Goal: Information Seeking & Learning: Learn about a topic

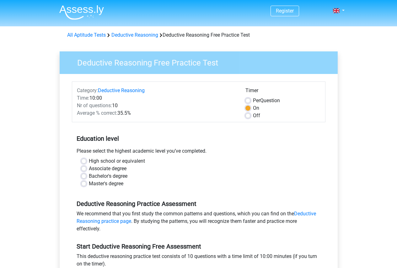
click at [89, 163] on label "High school or equivalent" at bounding box center [117, 162] width 56 height 8
click at [85, 163] on input "High school or equivalent" at bounding box center [83, 161] width 5 height 6
radio input "true"
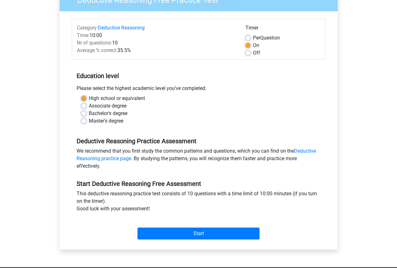
scroll to position [94, 0]
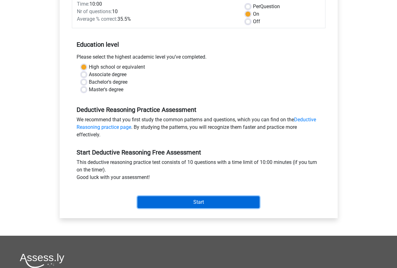
click at [151, 198] on input "Start" at bounding box center [198, 202] width 122 height 12
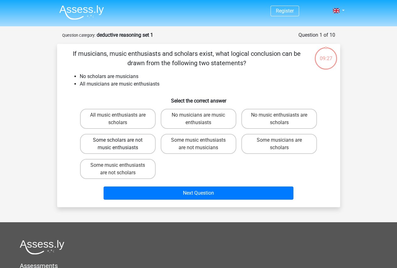
click at [134, 144] on label "Some scholars are not music enthusiasts" at bounding box center [118, 144] width 76 height 20
click at [122, 144] on input "Some scholars are not music enthusiasts" at bounding box center [120, 142] width 4 height 4
radio input "true"
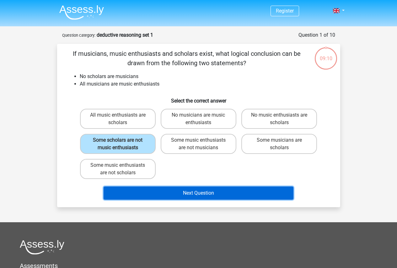
click at [157, 188] on button "Next Question" at bounding box center [199, 193] width 190 height 13
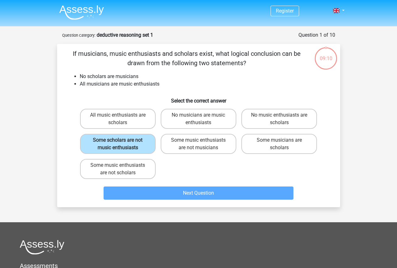
scroll to position [31, 0]
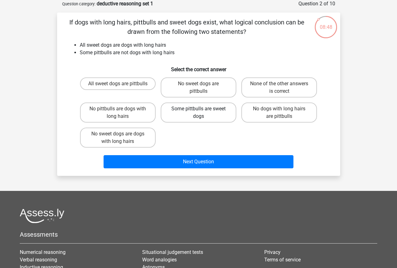
click at [188, 113] on label "Some pittbulls are sweet dogs" at bounding box center [199, 113] width 76 height 20
click at [198, 113] on input "Some pittbulls are sweet dogs" at bounding box center [200, 111] width 4 height 4
radio input "true"
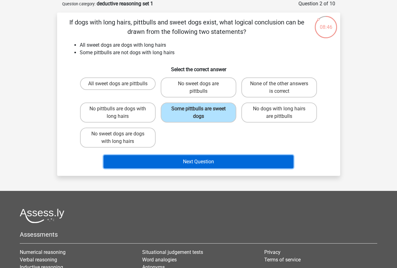
click at [175, 161] on button "Next Question" at bounding box center [199, 161] width 190 height 13
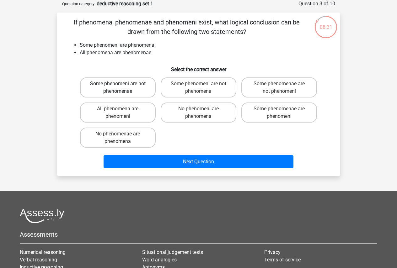
click at [146, 78] on label "Some phenomeni are not phenomenae" at bounding box center [118, 88] width 76 height 20
click at [122, 84] on input "Some phenomeni are not phenomenae" at bounding box center [120, 86] width 4 height 4
radio input "true"
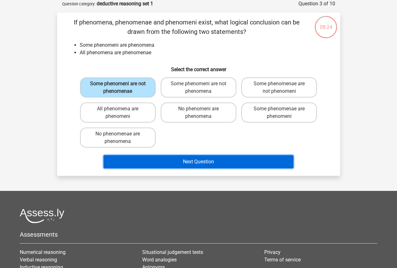
click at [152, 160] on button "Next Question" at bounding box center [199, 161] width 190 height 13
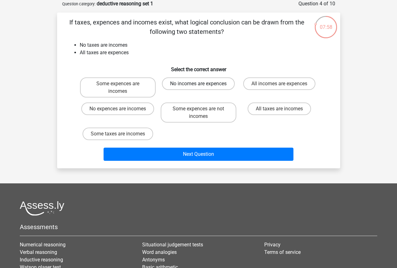
click at [195, 88] on label "No incomes are expences" at bounding box center [198, 84] width 73 height 13
click at [198, 88] on input "No incomes are expences" at bounding box center [200, 86] width 4 height 4
radio input "true"
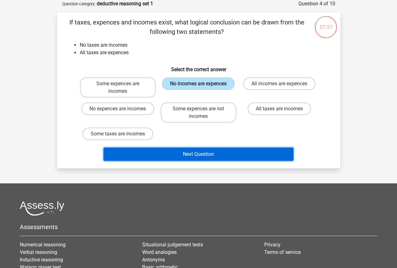
click at [210, 150] on button "Next Question" at bounding box center [199, 154] width 190 height 13
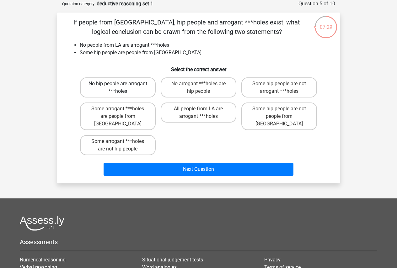
click at [144, 89] on label "No hip people are arrogant ***holes" at bounding box center [118, 88] width 76 height 20
click at [122, 88] on input "No hip people are arrogant ***holes" at bounding box center [120, 86] width 4 height 4
radio input "true"
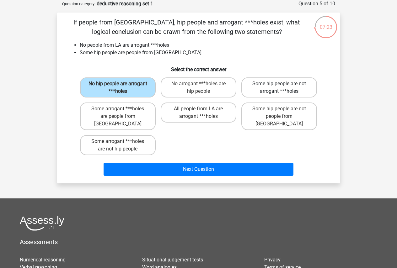
click at [265, 86] on label "Some hip people are not arrogant ***holes" at bounding box center [279, 88] width 76 height 20
click at [279, 86] on input "Some hip people are not arrogant ***holes" at bounding box center [281, 86] width 4 height 4
radio input "true"
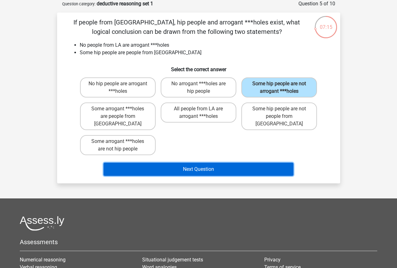
click at [220, 163] on button "Next Question" at bounding box center [199, 169] width 190 height 13
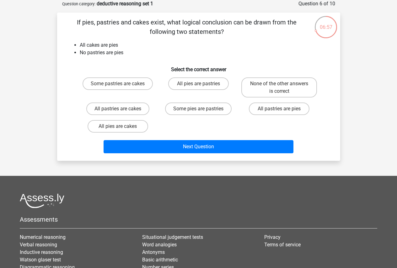
click at [283, 88] on input "None of the other answers is correct" at bounding box center [281, 86] width 4 height 4
radio input "true"
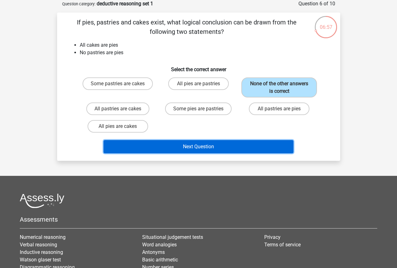
click at [247, 146] on button "Next Question" at bounding box center [199, 146] width 190 height 13
